Goal: Information Seeking & Learning: Learn about a topic

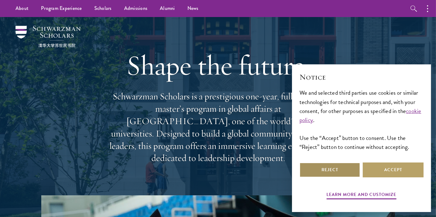
click at [341, 171] on button "Reject" at bounding box center [329, 170] width 61 height 15
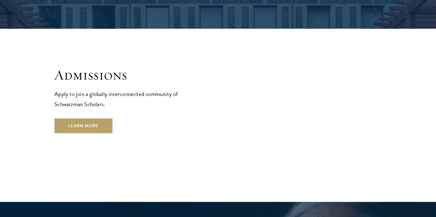
scroll to position [1040, 0]
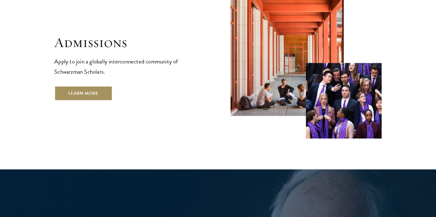
click at [105, 86] on link "Learn More" at bounding box center [83, 93] width 58 height 15
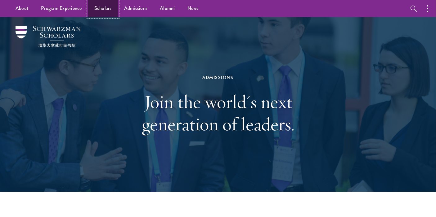
click at [106, 7] on link "Scholars" at bounding box center [103, 8] width 30 height 17
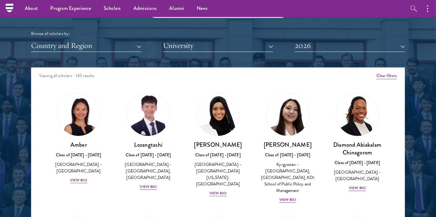
scroll to position [750, 0]
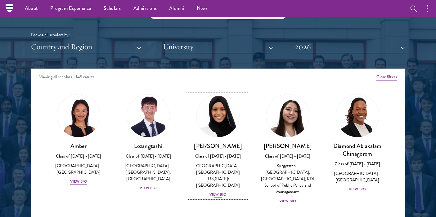
click at [214, 113] on img at bounding box center [217, 115] width 47 height 47
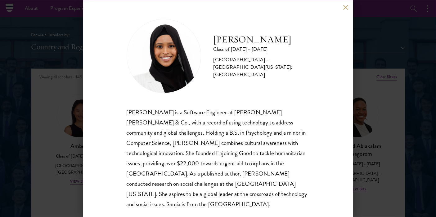
click at [382, 106] on div "[PERSON_NAME] Class of [DATE] - [DATE] [GEOGRAPHIC_DATA] - [GEOGRAPHIC_DATA][US…" at bounding box center [218, 108] width 436 height 217
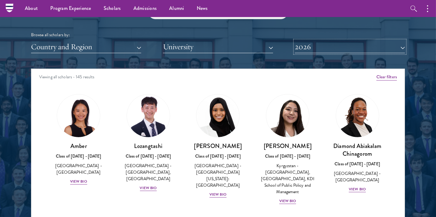
click at [306, 48] on button "2026" at bounding box center [350, 47] width 110 height 13
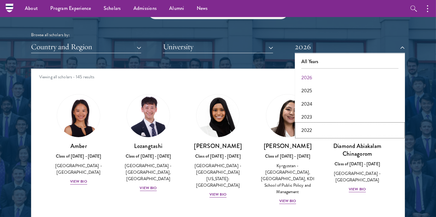
click at [323, 125] on button "2022" at bounding box center [349, 130] width 106 height 13
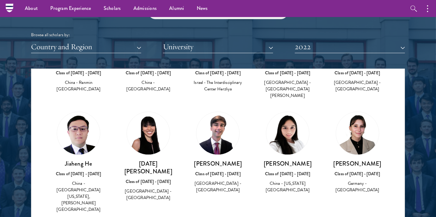
scroll to position [1025, 0]
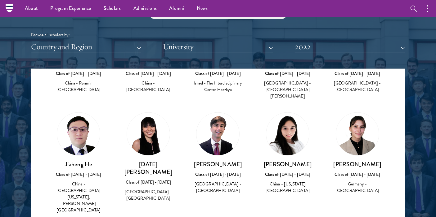
click at [281, 113] on img at bounding box center [287, 134] width 43 height 43
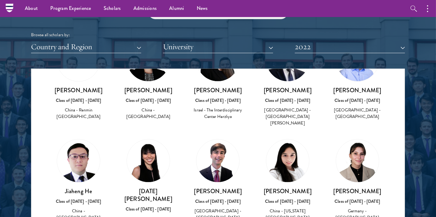
scroll to position [998, 0]
